Goal: Task Accomplishment & Management: Manage account settings

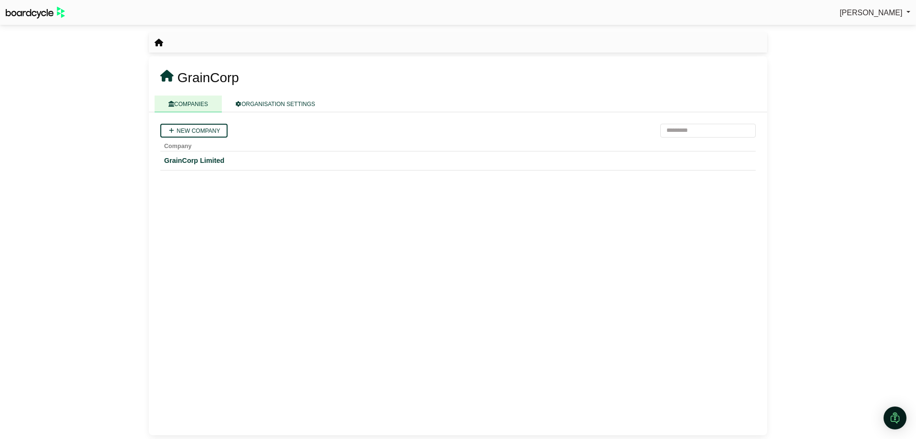
click at [185, 155] on div "GrainCorp Limited" at bounding box center [458, 160] width 588 height 11
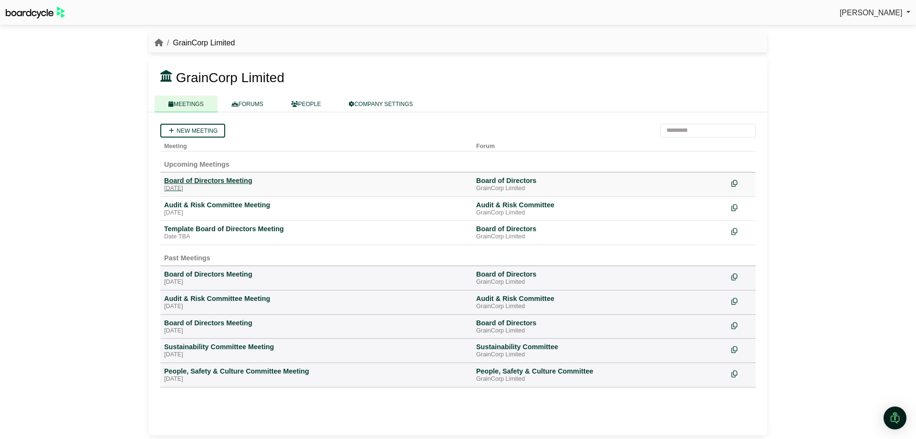
click at [199, 178] on div "Board of Directors Meeting" at bounding box center [316, 180] width 305 height 9
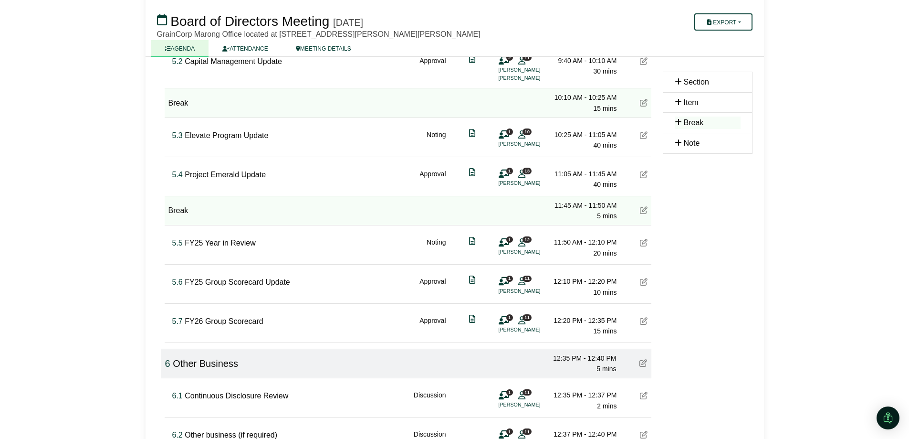
scroll to position [668, 0]
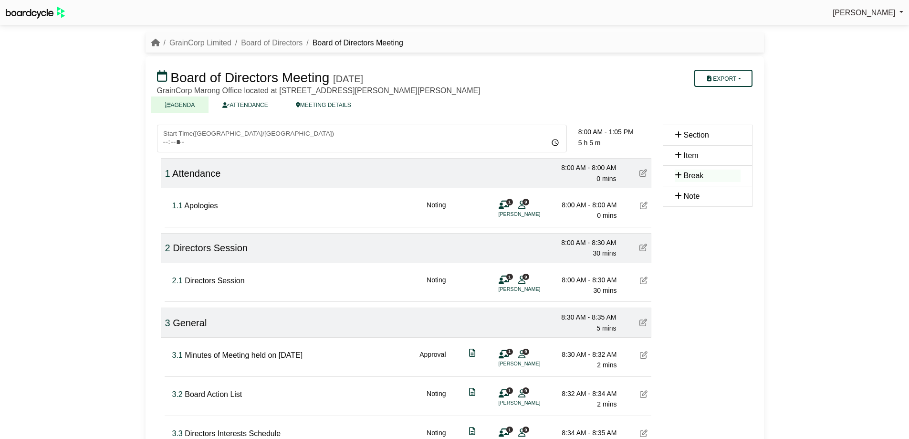
scroll to position [668, 0]
